Goal: Task Accomplishment & Management: Complete application form

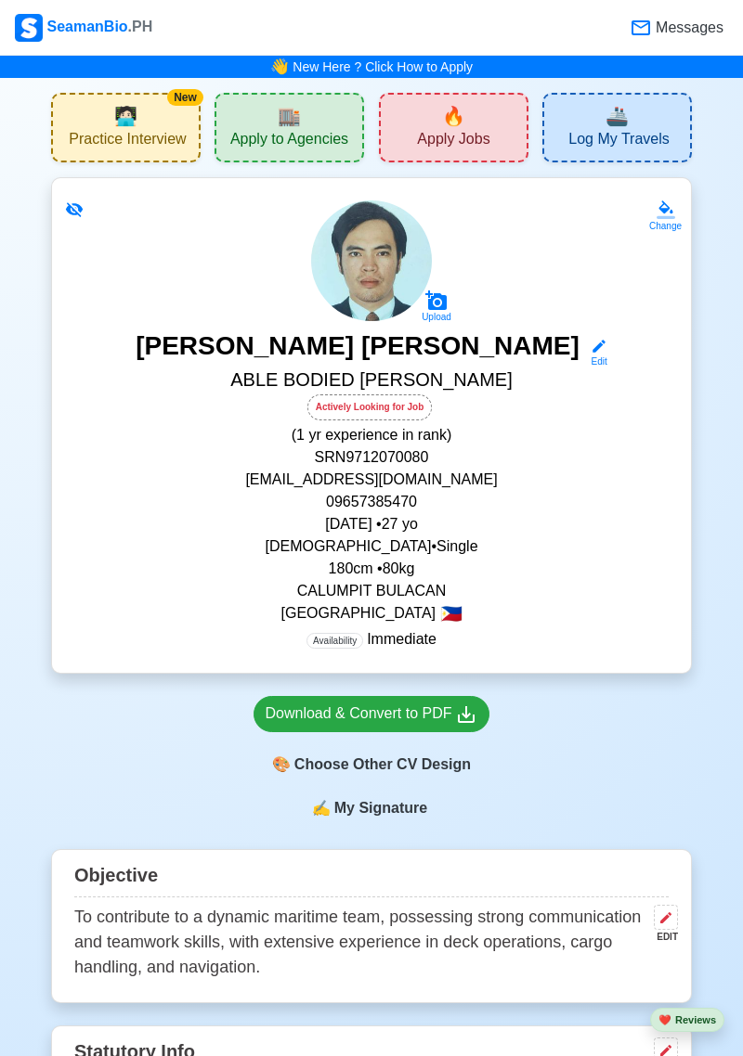
click at [461, 136] on span "Apply Jobs" at bounding box center [453, 141] width 72 height 23
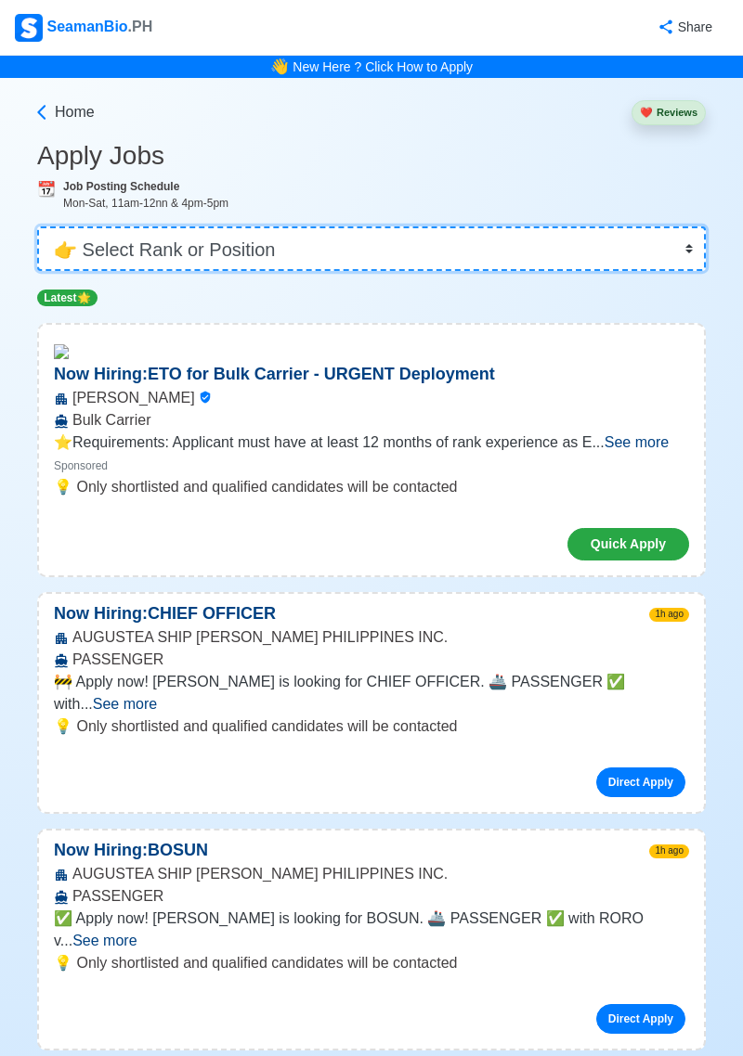
click at [563, 262] on select "👉 Select Rank or Position Master Chief Officer 2nd Officer 3rd Officer Junior O…" at bounding box center [371, 249] width 668 height 45
select select "[PERSON_NAME]"
click at [37, 227] on select "👉 Select Rank or Position Master Chief Officer 2nd Officer 3rd Officer Junior O…" at bounding box center [371, 249] width 668 height 45
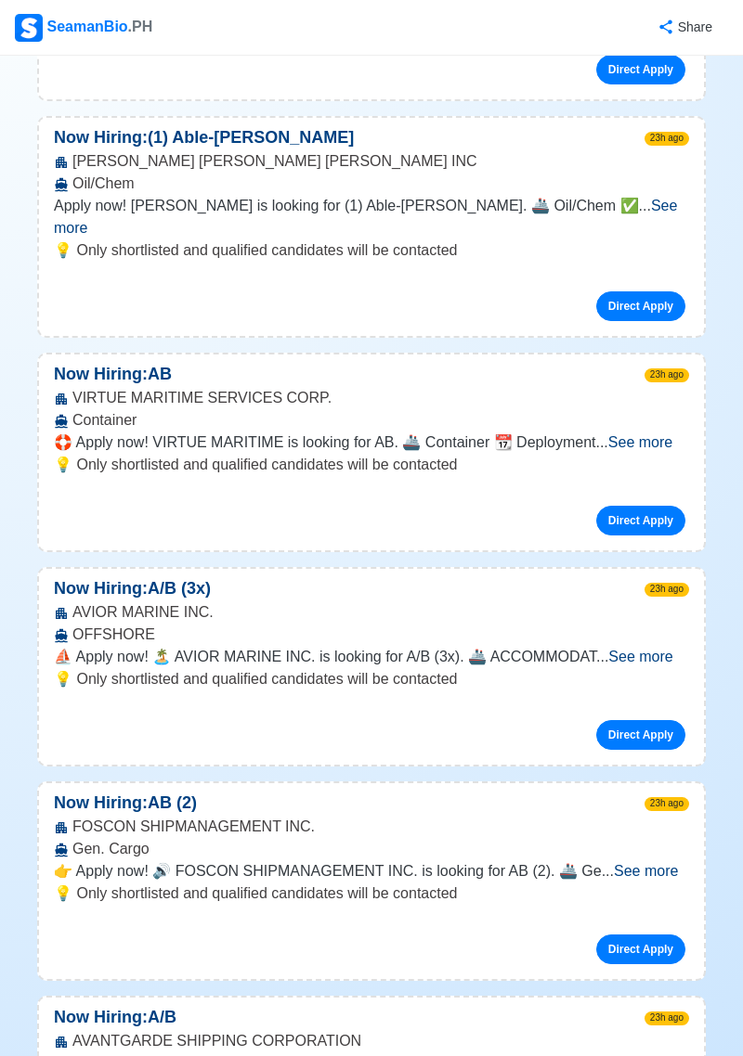
scroll to position [443, 0]
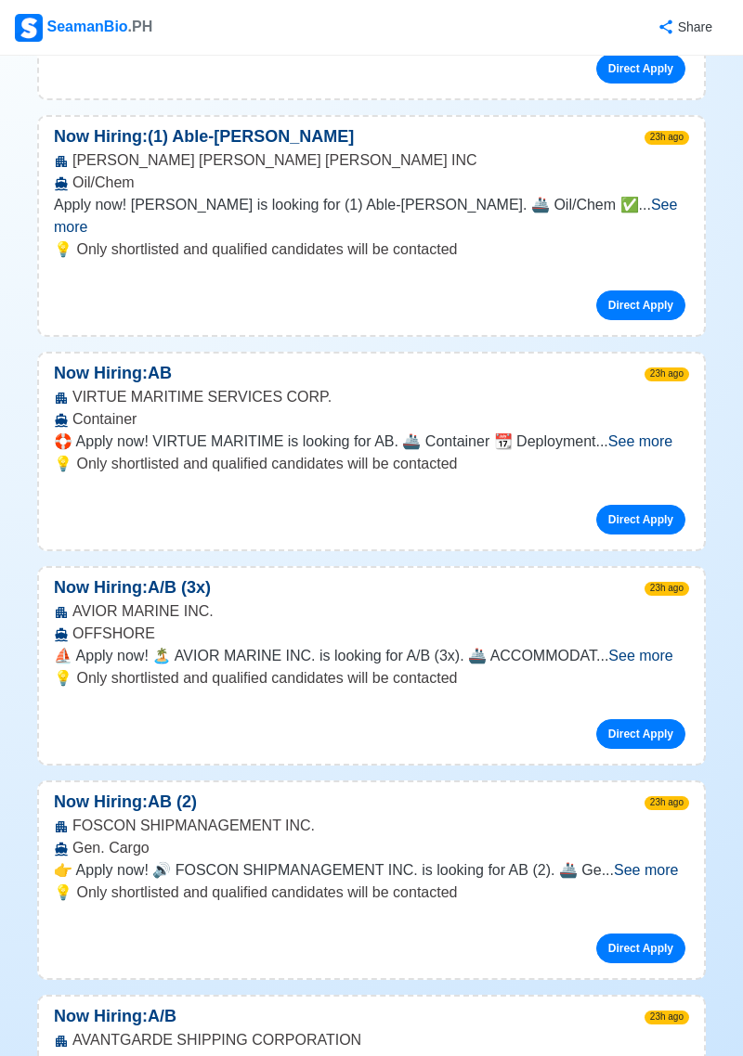
click at [652, 648] on span "See more" at bounding box center [640, 656] width 64 height 16
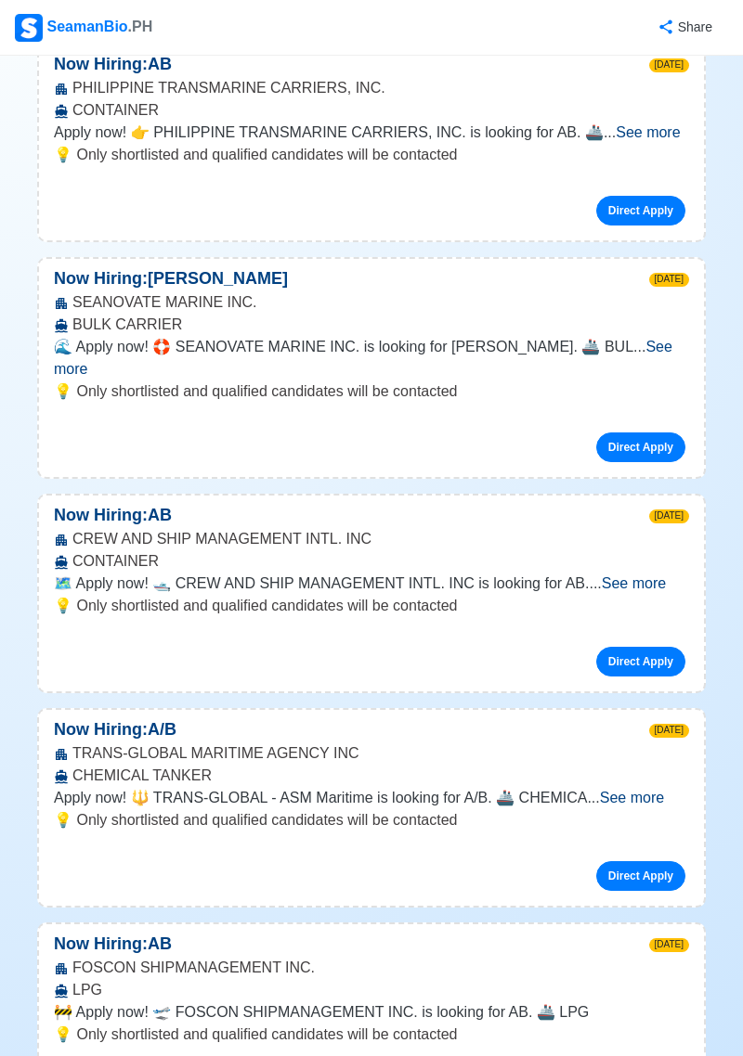
scroll to position [4384, 0]
